Goal: Communication & Community: Ask a question

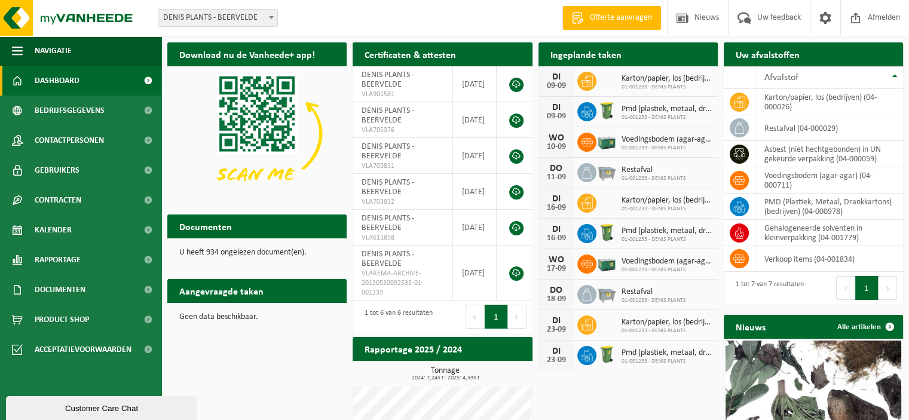
click at [66, 409] on div "Customer Care Chat" at bounding box center [101, 408] width 173 height 9
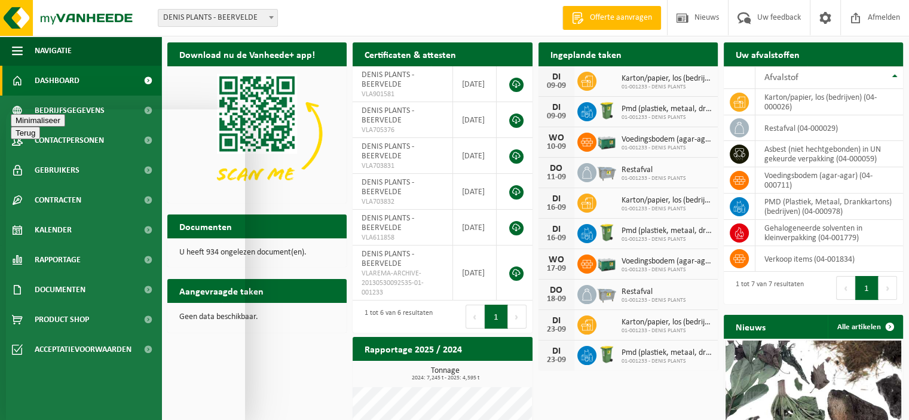
type textarea "Goedemorgen"
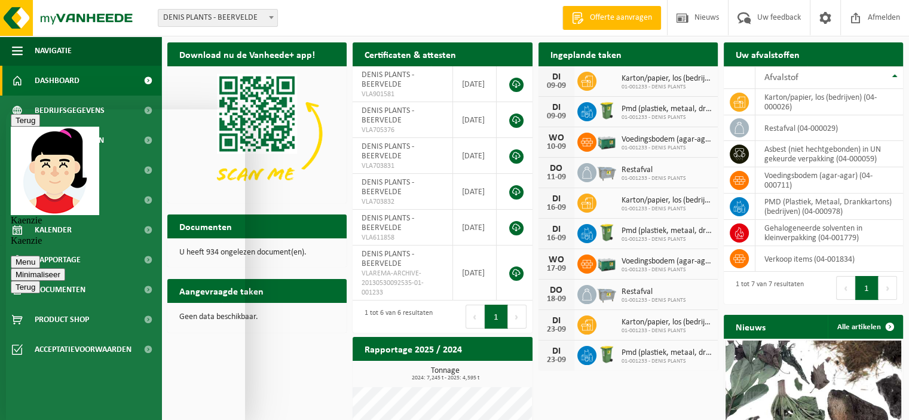
type textarea "[PERSON_NAME],"
type textarea "ik had deze ochtend [PERSON_NAME] op de chat ivm de openingsuren bij ons, maar …"
type textarea "(de chat was ondertussen verlopen)"
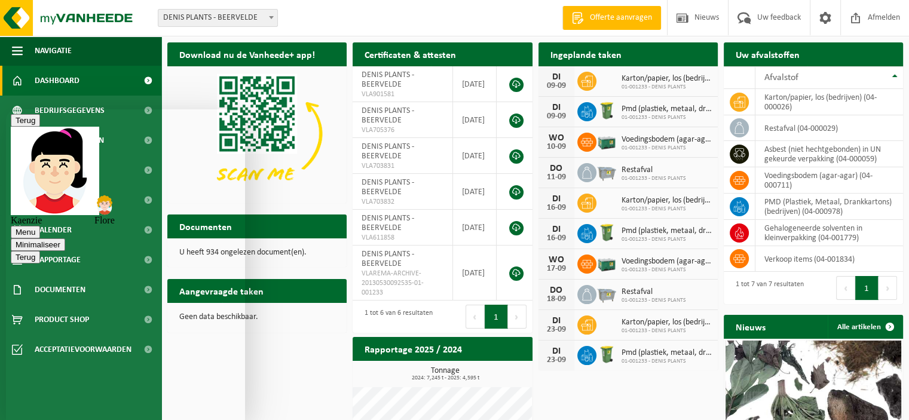
scroll to position [154, 0]
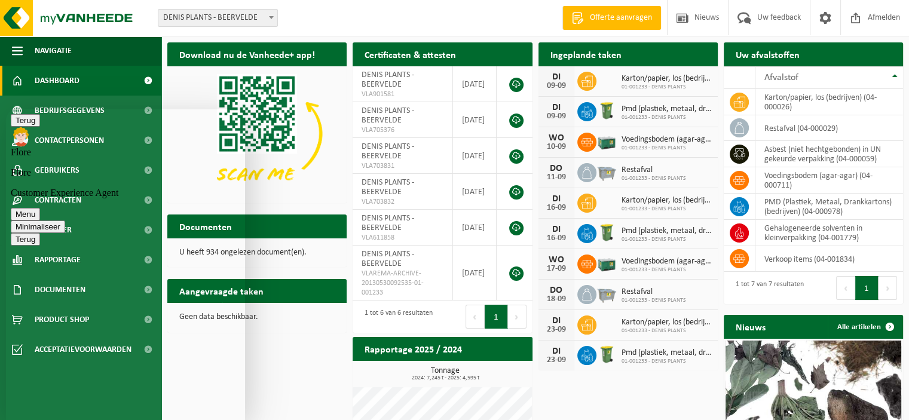
scroll to position [113, 0]
type textarea "Merci en prettig weekend!"
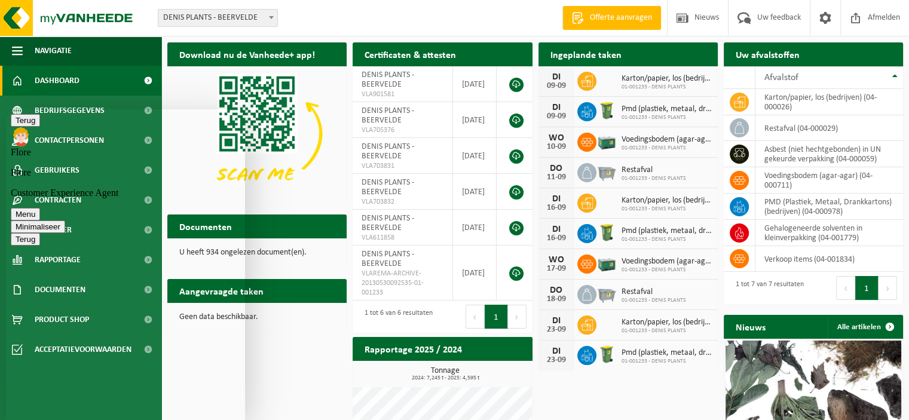
scroll to position [163, 0]
click at [65, 220] on button "Minimaliseer" at bounding box center [38, 226] width 54 height 13
